Goal: Task Accomplishment & Management: Manage account settings

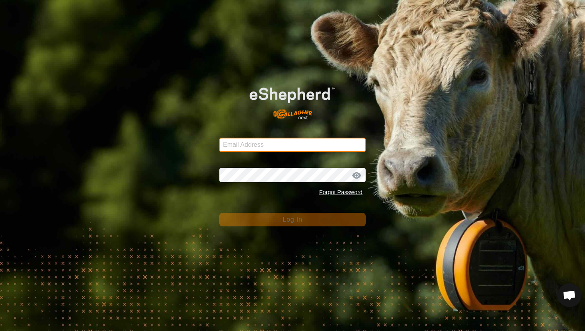
type input "[PERSON_NAME][EMAIL_ADDRESS][DOMAIN_NAME]"
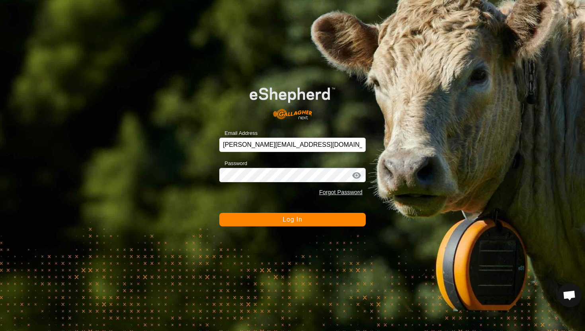
click at [305, 224] on button "Log In" at bounding box center [292, 220] width 147 height 14
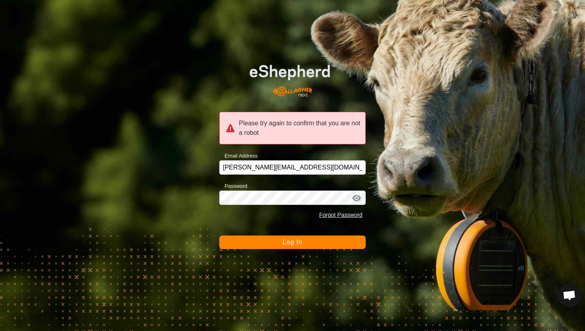
click at [296, 243] on span "Log In" at bounding box center [293, 242] width 20 height 7
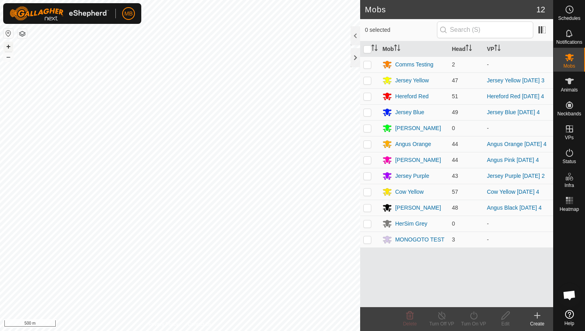
click at [9, 47] on button "+" at bounding box center [9, 47] width 10 height 10
click at [570, 81] on icon at bounding box center [569, 81] width 9 height 6
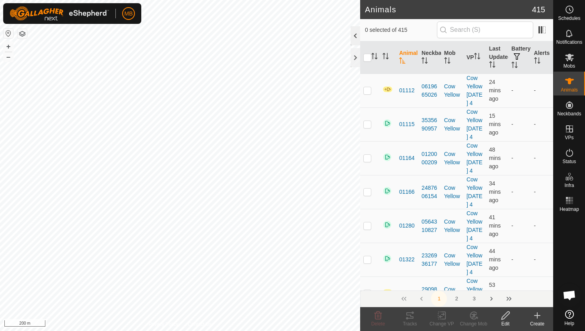
click at [358, 34] on div at bounding box center [356, 35] width 10 height 19
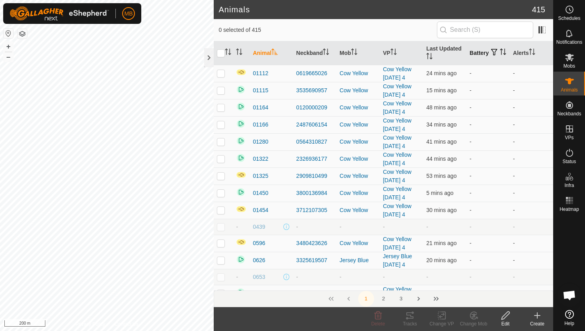
click at [500, 55] on icon "Activate to sort" at bounding box center [503, 52] width 6 height 6
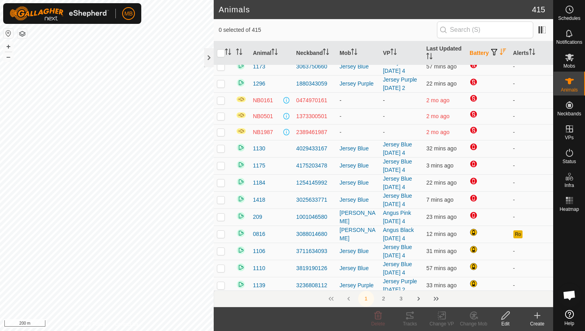
scroll to position [10, 0]
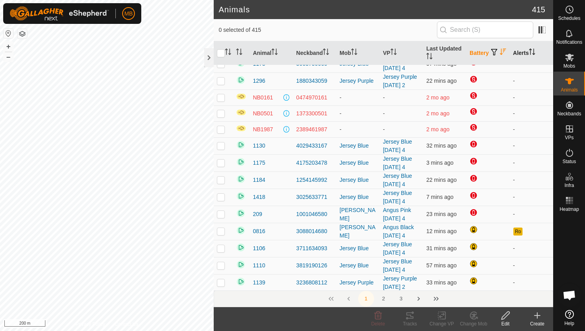
click at [533, 51] on icon "Activate to sort" at bounding box center [532, 52] width 6 height 6
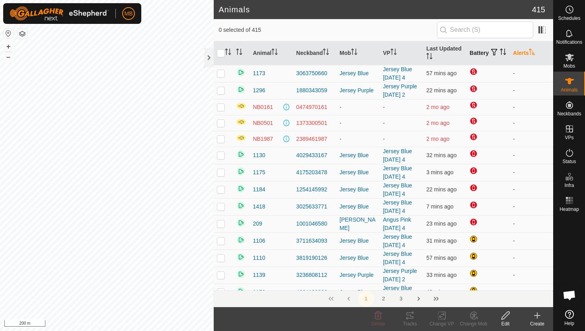
click at [533, 51] on icon "Activate to sort" at bounding box center [532, 52] width 6 height 6
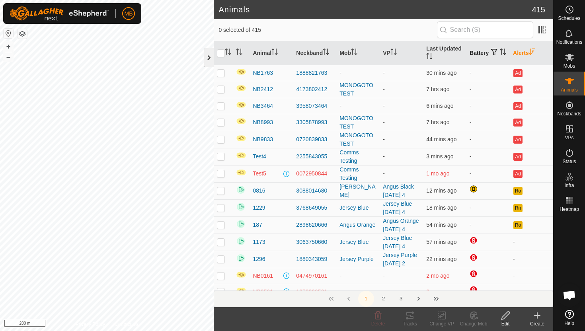
click at [210, 58] on div at bounding box center [209, 57] width 10 height 19
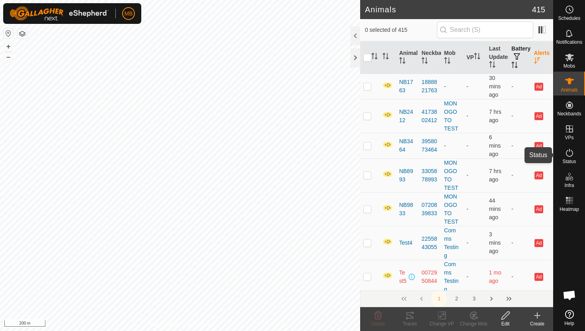
click at [570, 150] on icon at bounding box center [570, 153] width 10 height 10
